Goal: Book appointment/travel/reservation

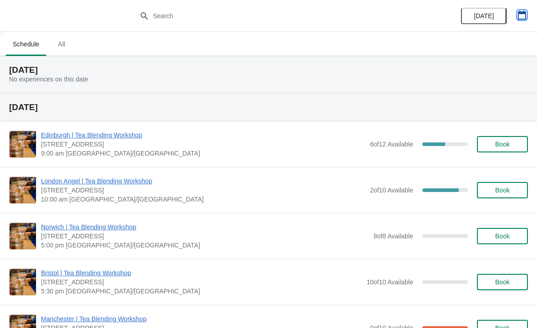
click at [516, 8] on button "button" at bounding box center [522, 15] width 16 height 16
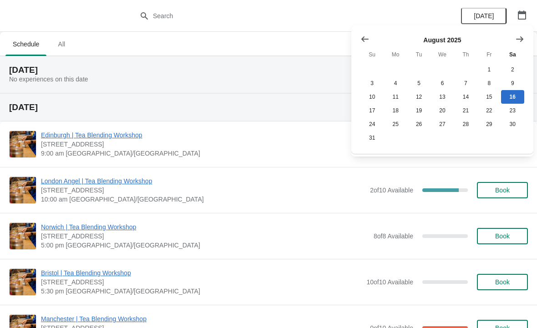
click at [523, 37] on icon "Show next month, September 2025" at bounding box center [519, 39] width 9 height 9
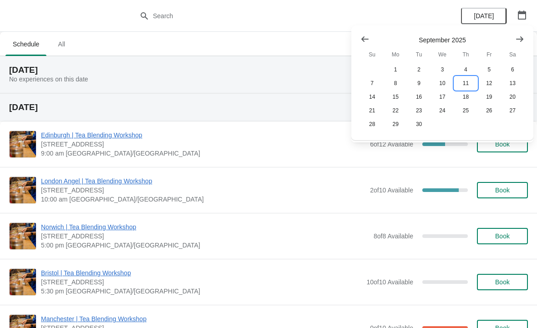
click at [469, 85] on button "11" at bounding box center [465, 83] width 23 height 14
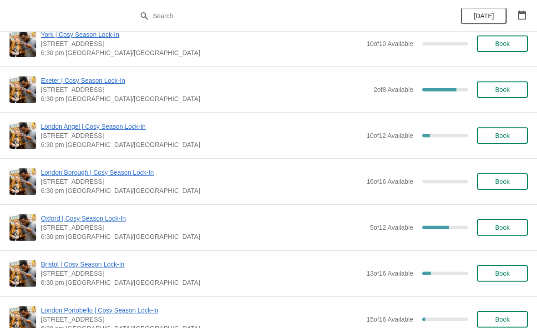
scroll to position [346, 0]
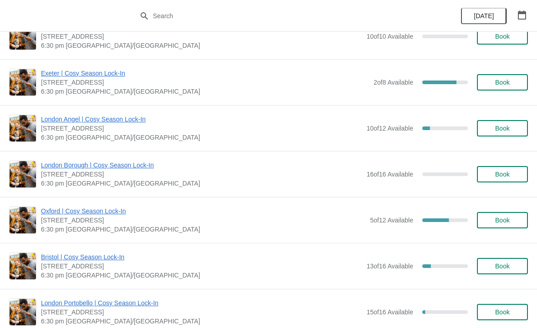
click at [499, 130] on span "Book" at bounding box center [502, 128] width 15 height 7
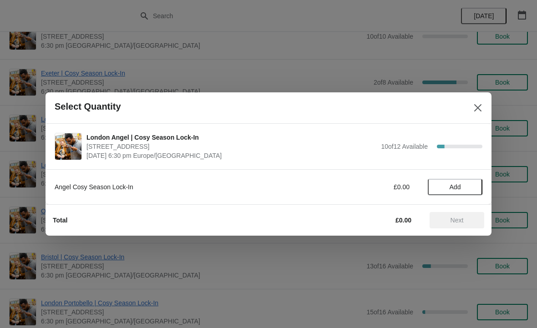
click at [459, 186] on span "Add" at bounding box center [455, 186] width 11 height 7
click at [471, 186] on icon at bounding box center [470, 187] width 3 height 3
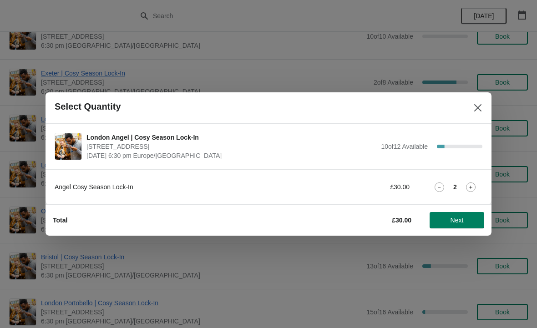
click at [461, 217] on span "Next" at bounding box center [457, 220] width 13 height 7
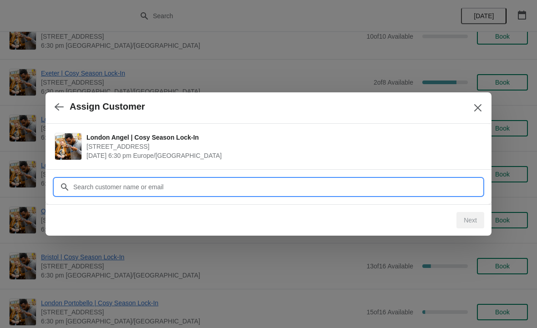
click at [214, 184] on input "Customer" at bounding box center [278, 187] width 410 height 16
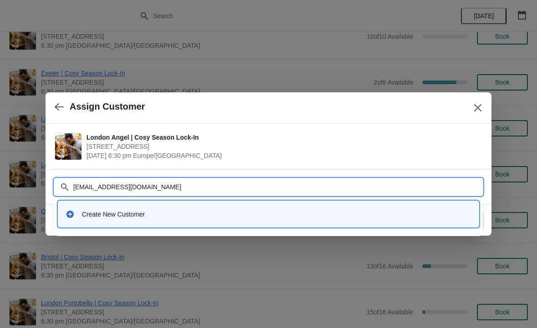
type input "[EMAIL_ADDRESS][DOMAIN_NAME]"
click at [121, 213] on div "Create New Customer" at bounding box center [277, 214] width 390 height 9
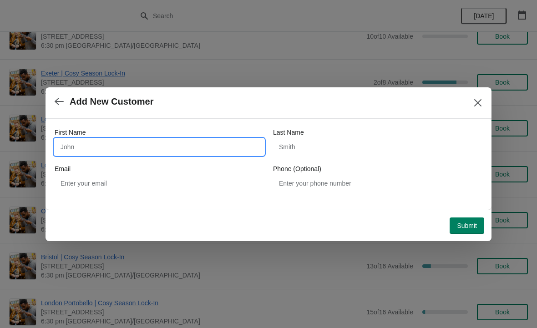
click at [144, 142] on input "First Name" at bounding box center [159, 147] width 209 height 16
type input "Ava"
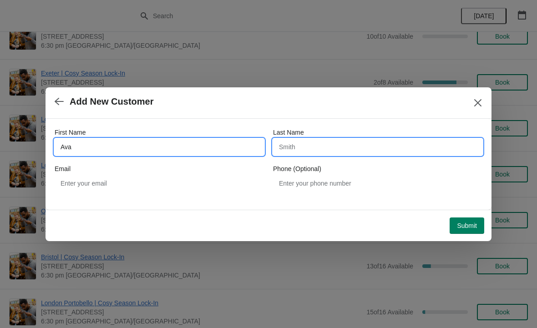
click at [322, 147] on input "Last Name" at bounding box center [377, 147] width 209 height 16
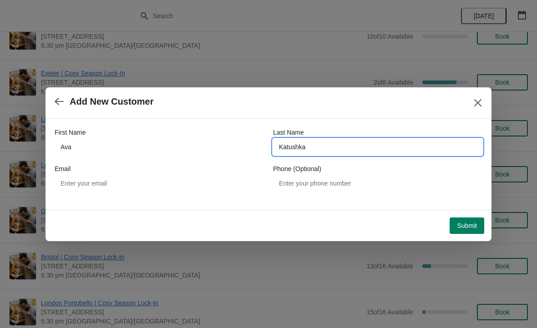
type input "Katushka"
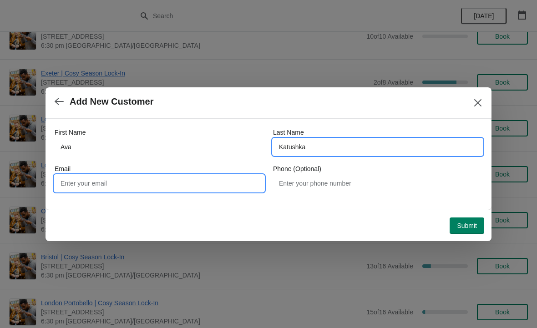
click at [141, 186] on input "Email" at bounding box center [159, 183] width 209 height 16
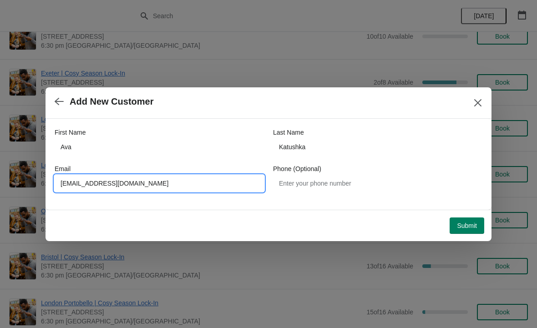
type input "[EMAIL_ADDRESS][DOMAIN_NAME]"
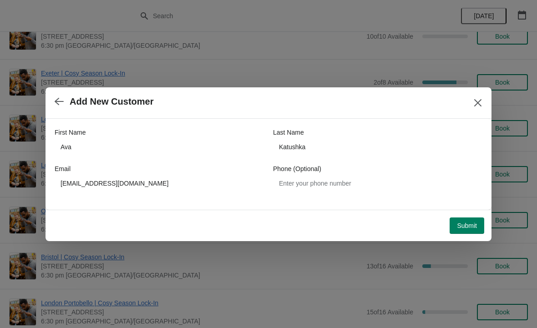
click at [460, 229] on span "Submit" at bounding box center [467, 225] width 20 height 7
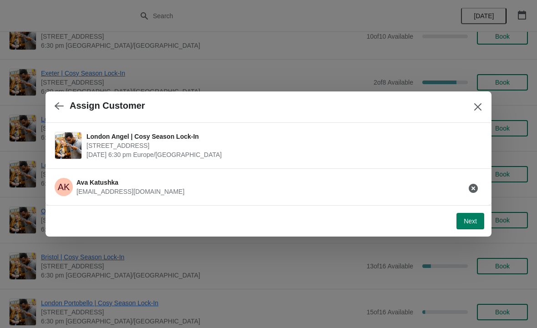
click at [470, 223] on span "Next" at bounding box center [470, 221] width 13 height 7
select select "No"
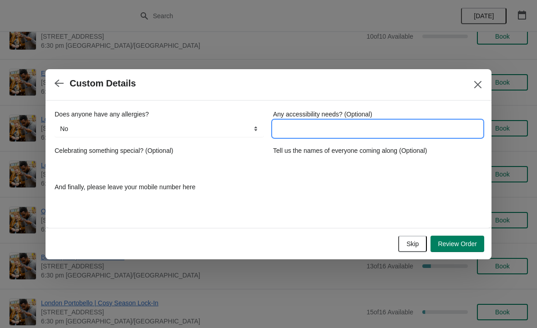
click at [317, 136] on input "Any accessibility needs? (Optional)" at bounding box center [377, 129] width 209 height 16
type input "No"
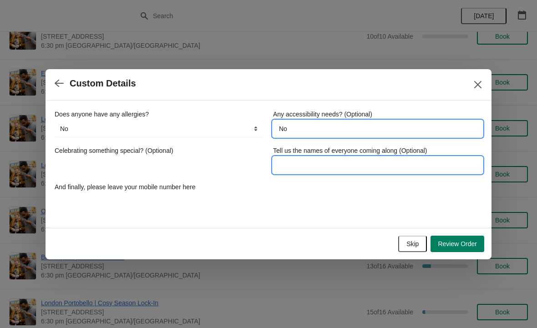
click at [313, 166] on input "Tell us the names of everyone coming along (Optional)" at bounding box center [377, 165] width 209 height 16
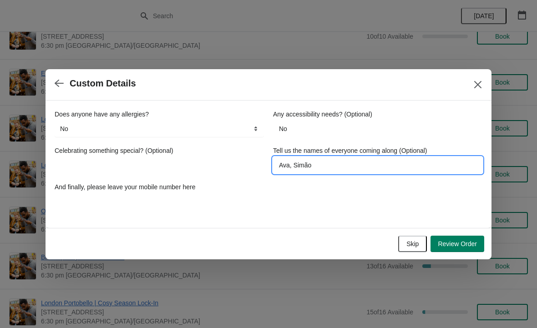
type input "Ava, Simão"
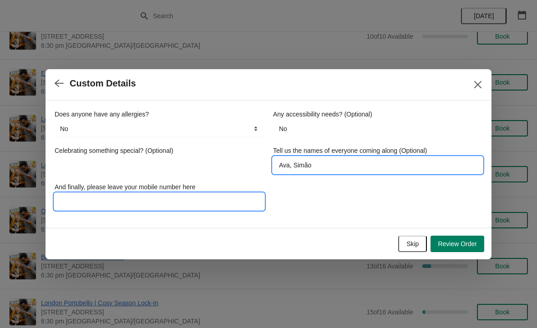
click at [170, 198] on input "And finally, please leave your mobile number here" at bounding box center [159, 201] width 209 height 16
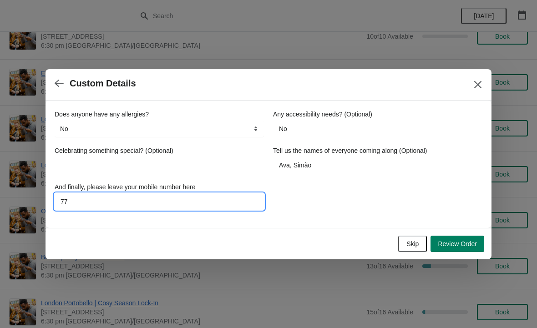
type input "7"
type input "07778682814"
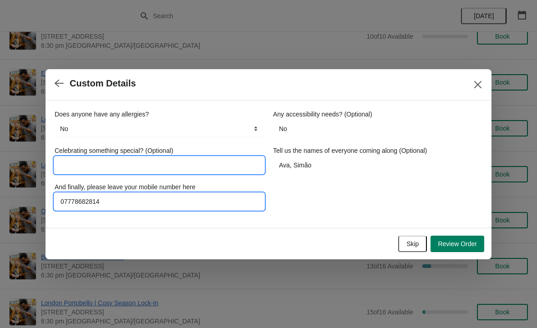
click at [140, 166] on input "Celebrating something special? (Optional)" at bounding box center [159, 165] width 209 height 16
